Goal: Information Seeking & Learning: Learn about a topic

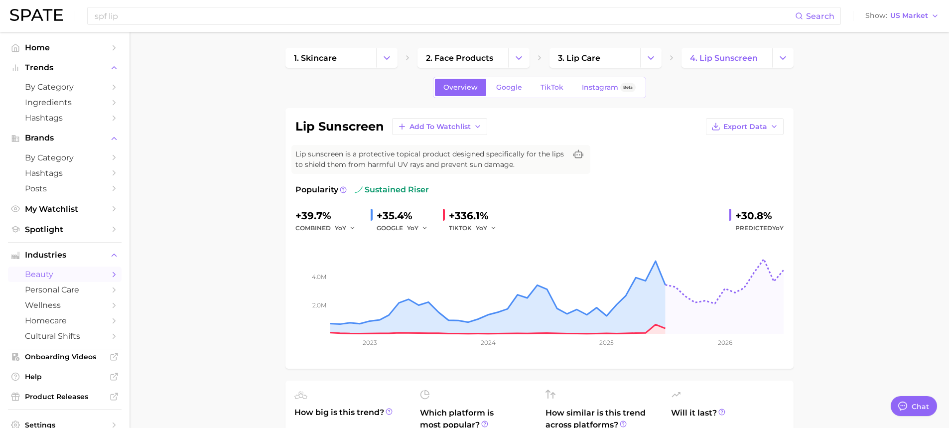
type textarea "x"
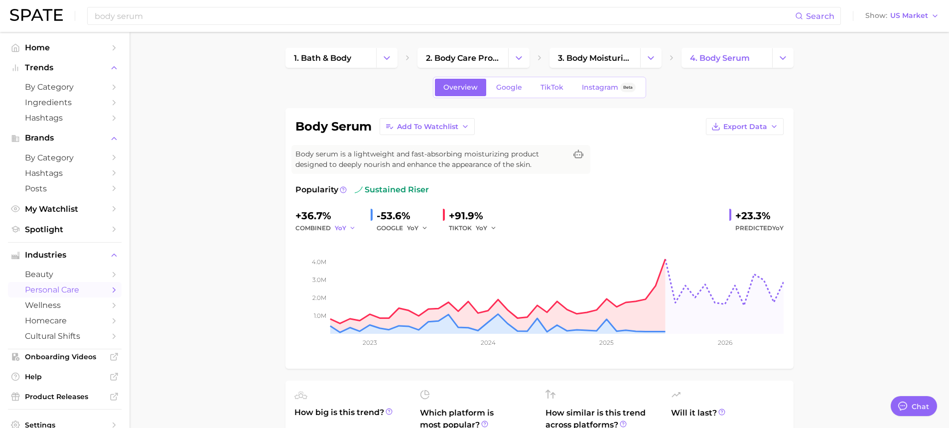
drag, startPoint x: 343, startPoint y: 221, endPoint x: 342, endPoint y: 226, distance: 5.7
drag, startPoint x: 342, startPoint y: 226, endPoint x: 212, endPoint y: 172, distance: 140.5
type textarea "x"
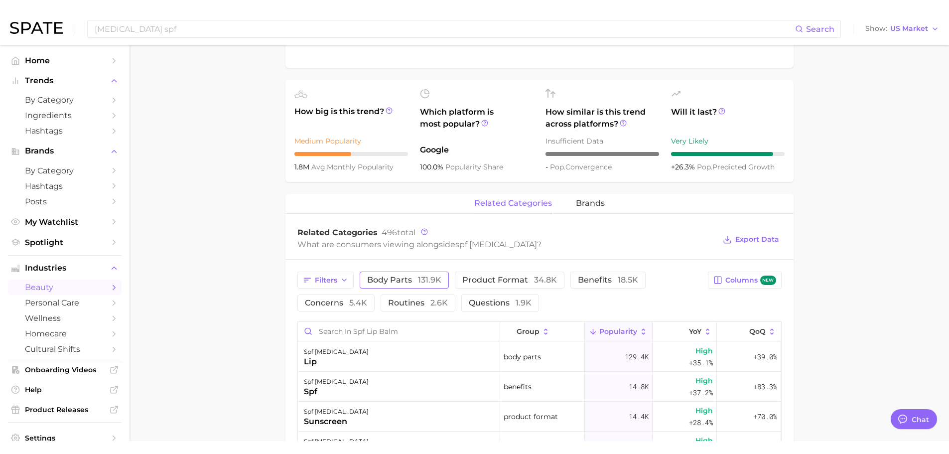
scroll to position [449, 0]
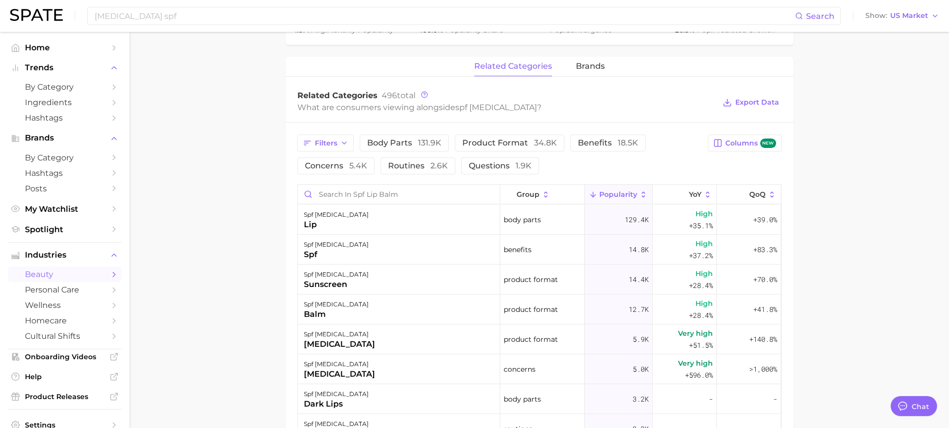
type textarea "x"
